Goal: Check status: Check status

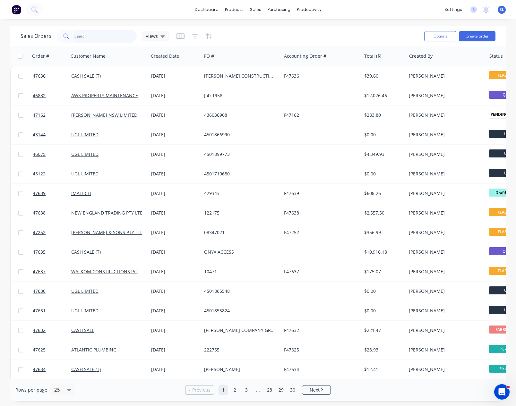
click at [101, 36] on input "text" at bounding box center [105, 36] width 63 height 13
paste input "47587"
type input "47587"
click at [259, 31] on div "Sales Orders 47587 Views" at bounding box center [220, 36] width 398 height 16
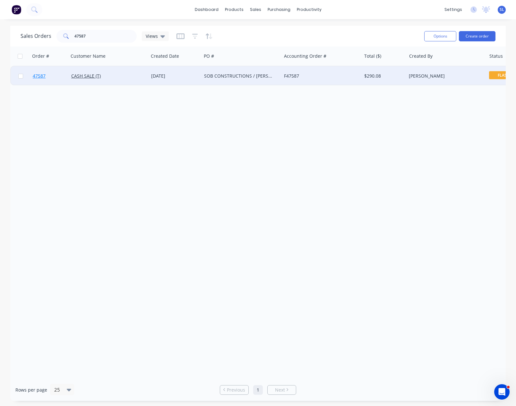
click at [42, 75] on span "47587" at bounding box center [39, 76] width 13 height 6
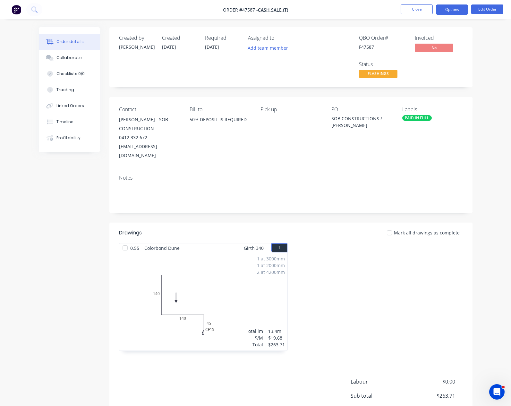
click at [443, 10] on button "Options" at bounding box center [452, 9] width 32 height 10
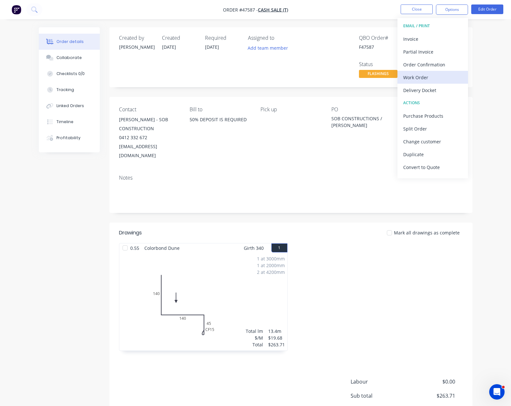
click at [413, 78] on div "Work Order" at bounding box center [432, 77] width 59 height 9
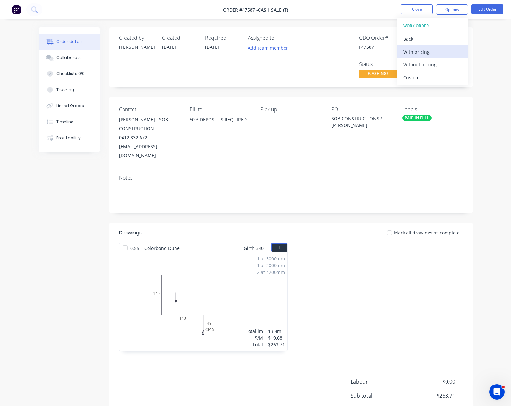
click at [421, 55] on div "With pricing" at bounding box center [432, 51] width 59 height 9
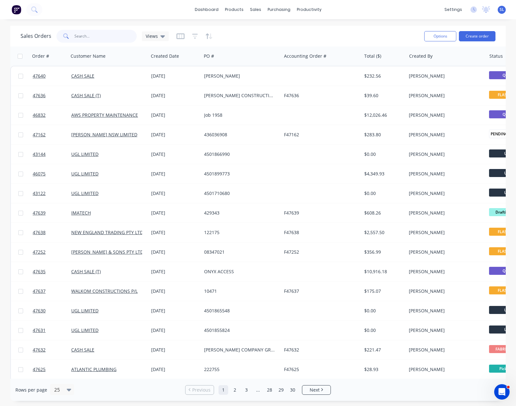
click at [88, 40] on input "text" at bounding box center [105, 36] width 63 height 13
paste input "47587"
type input "47587"
click at [164, 23] on div "dashboard products sales purchasing productivity dashboard products Product Cat…" at bounding box center [258, 203] width 516 height 406
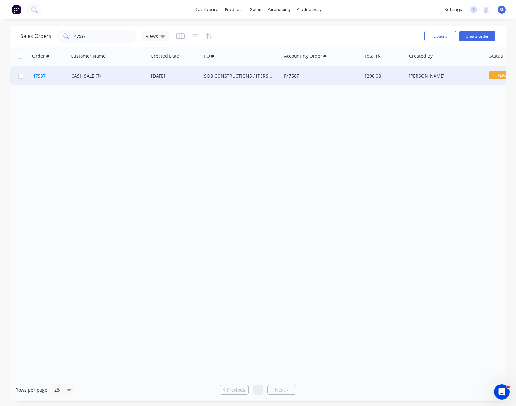
click at [40, 75] on span "47587" at bounding box center [39, 76] width 13 height 6
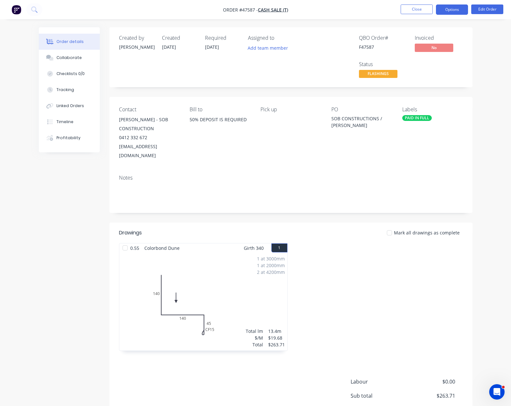
click at [448, 7] on button "Options" at bounding box center [452, 9] width 32 height 10
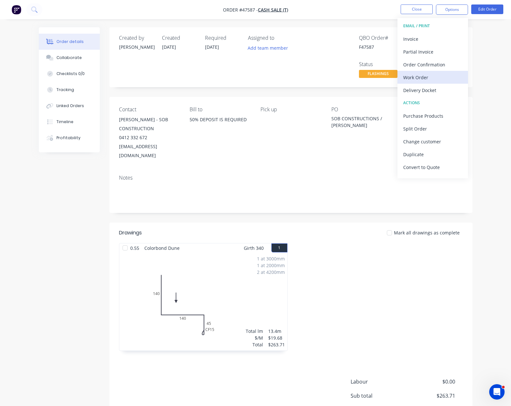
click at [434, 77] on div "Work Order" at bounding box center [432, 77] width 59 height 9
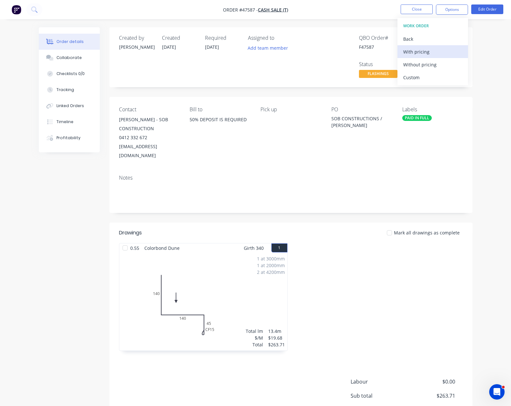
click at [427, 51] on div "With pricing" at bounding box center [432, 51] width 59 height 9
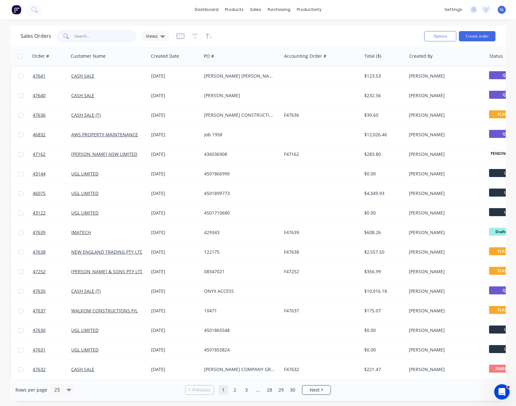
click at [91, 35] on input "text" at bounding box center [105, 36] width 63 height 13
paste input "47587"
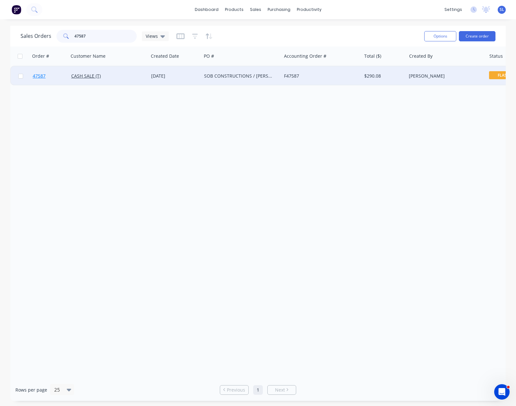
type input "47587"
click at [46, 78] on link "47587" at bounding box center [52, 75] width 38 height 19
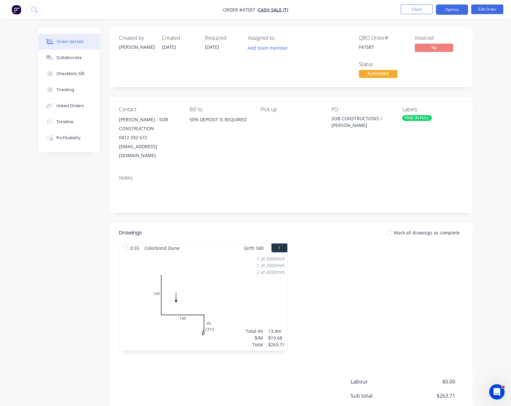
click at [440, 10] on button "Options" at bounding box center [452, 9] width 32 height 10
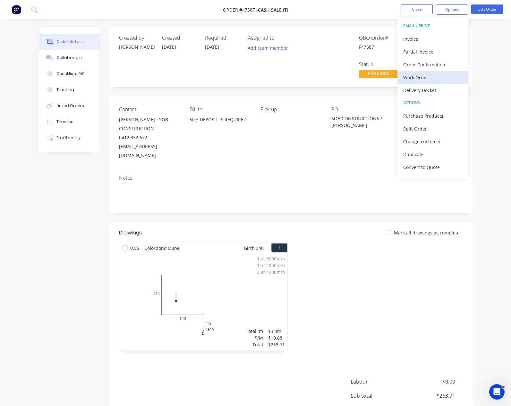
click at [416, 77] on div "Work Order" at bounding box center [432, 77] width 59 height 9
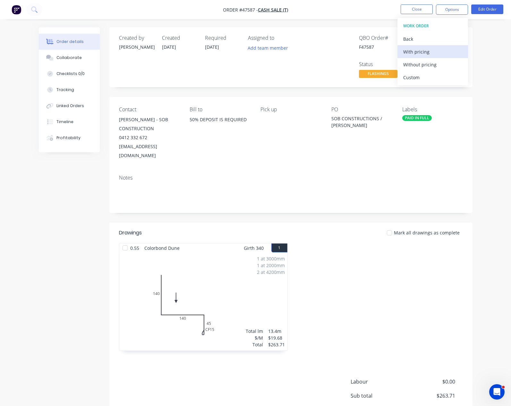
click at [421, 53] on div "With pricing" at bounding box center [432, 51] width 59 height 9
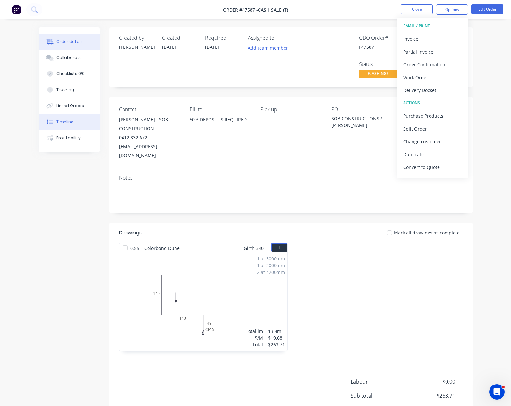
click at [39, 118] on button "Timeline" at bounding box center [69, 122] width 61 height 16
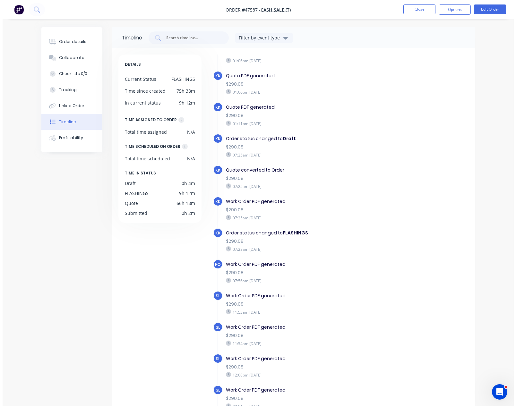
scroll to position [100, 0]
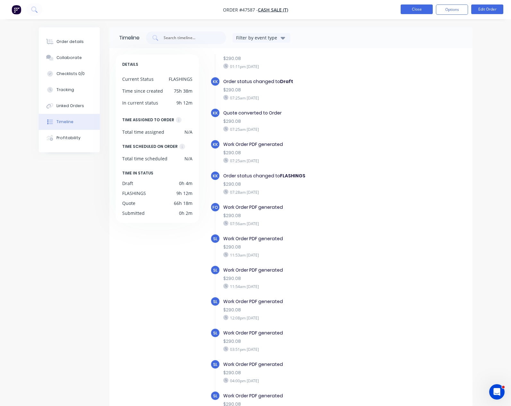
click at [411, 9] on button "Close" at bounding box center [417, 9] width 32 height 10
